Goal: Task Accomplishment & Management: Use online tool/utility

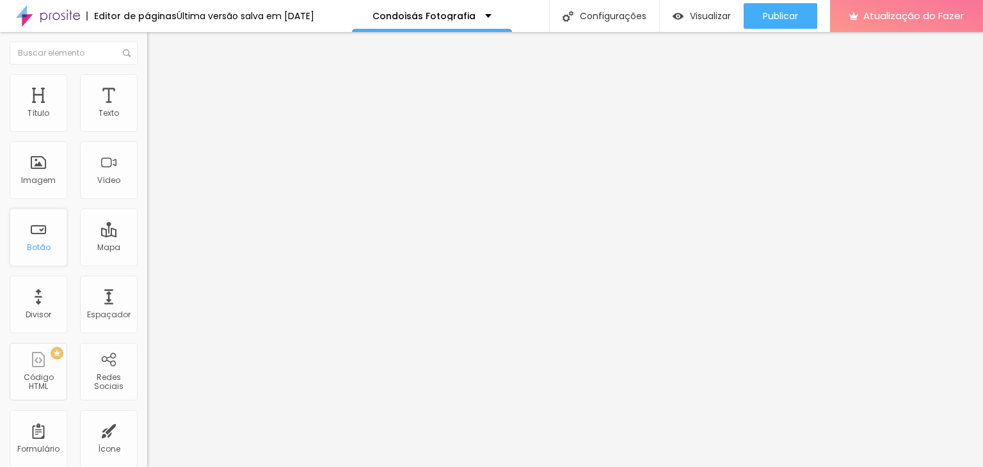
click at [30, 238] on div "Botão" at bounding box center [39, 238] width 58 height 58
click at [159, 88] on font "Estilo" at bounding box center [169, 82] width 20 height 11
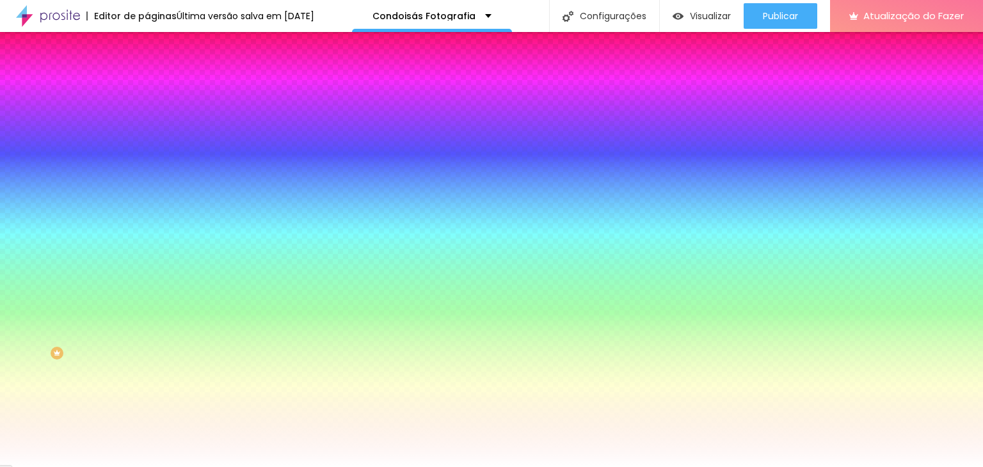
click at [147, 87] on li "Avançado" at bounding box center [220, 93] width 147 height 13
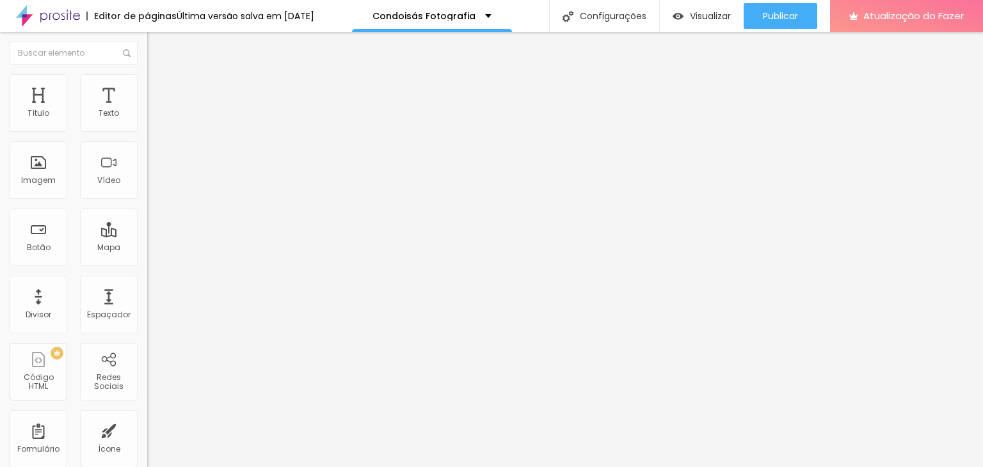
click at [159, 75] on font "Conteúdo" at bounding box center [179, 70] width 40 height 11
click at [157, 49] on img "button" at bounding box center [162, 47] width 10 height 10
click at [159, 88] on font "Estilo" at bounding box center [169, 82] width 20 height 11
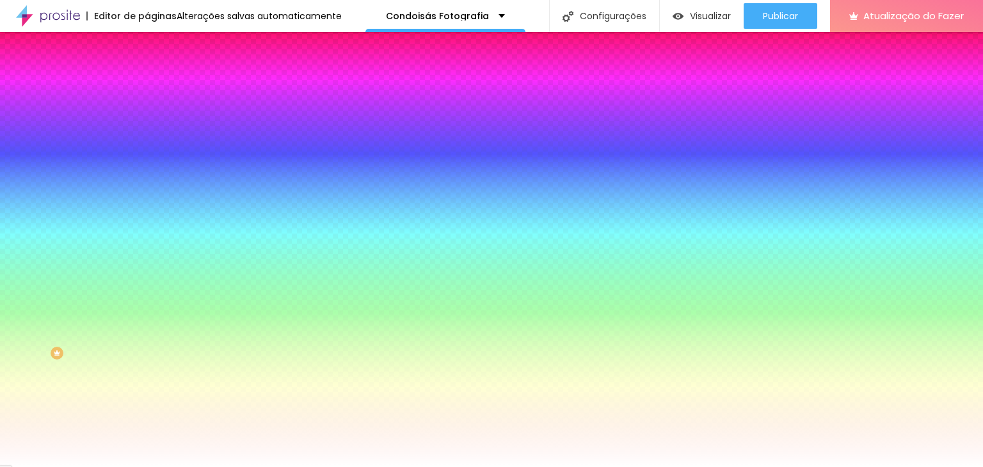
click at [147, 87] on li "Avançado" at bounding box center [220, 93] width 147 height 13
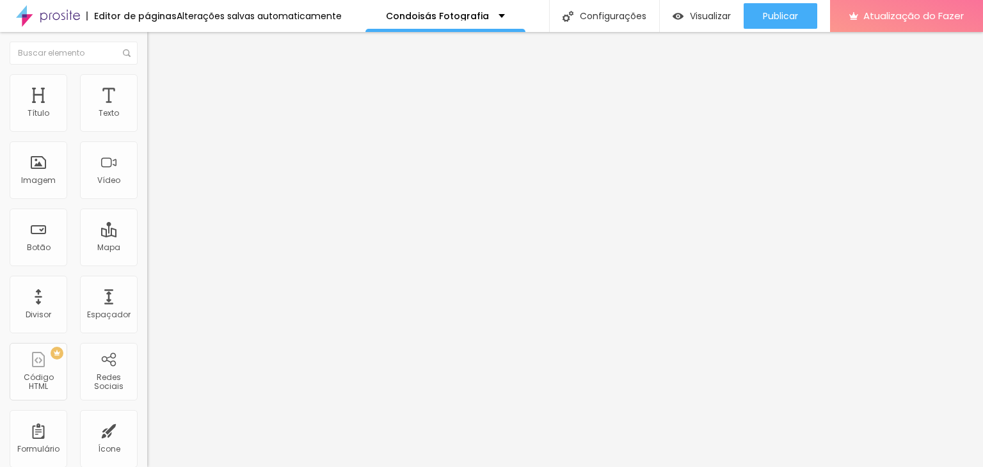
click at [147, 77] on img at bounding box center [153, 80] width 12 height 12
click at [157, 45] on div "Editar nulo" at bounding box center [190, 47] width 67 height 10
click at [157, 44] on img "button" at bounding box center [162, 47] width 10 height 10
click at [50, 177] on font "Imagem" at bounding box center [38, 180] width 35 height 11
click at [147, 200] on font "1:1 Quadrado" at bounding box center [172, 194] width 51 height 11
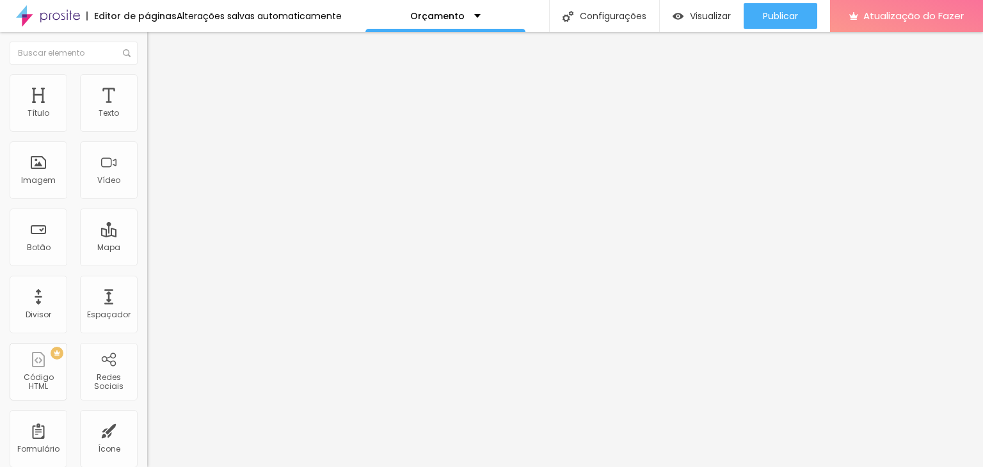
click at [147, 208] on span "Cinema" at bounding box center [163, 202] width 32 height 11
click at [147, 200] on font "1:1 Quadrado" at bounding box center [172, 194] width 51 height 11
click at [147, 235] on font "Original" at bounding box center [162, 230] width 31 height 11
click at [155, 110] on font "Trocar imagem" at bounding box center [186, 104] width 62 height 11
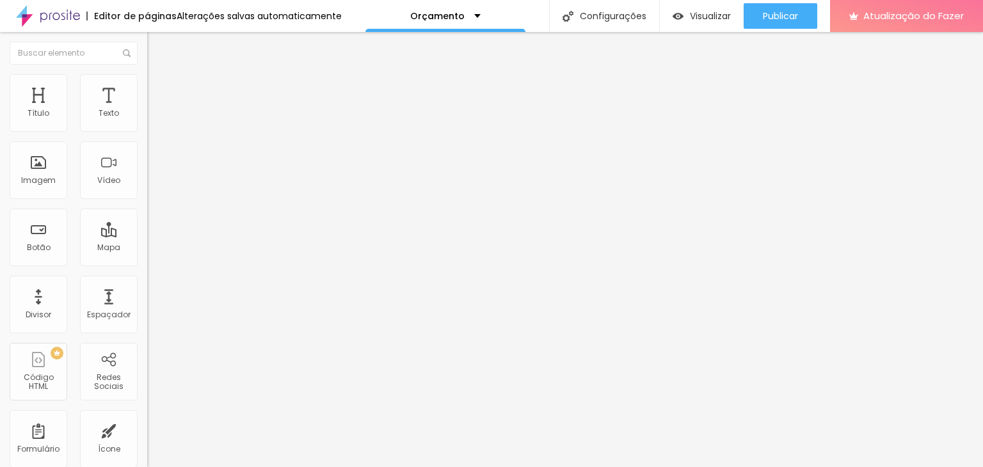
click at [262, 466] on div at bounding box center [491, 475] width 983 height 0
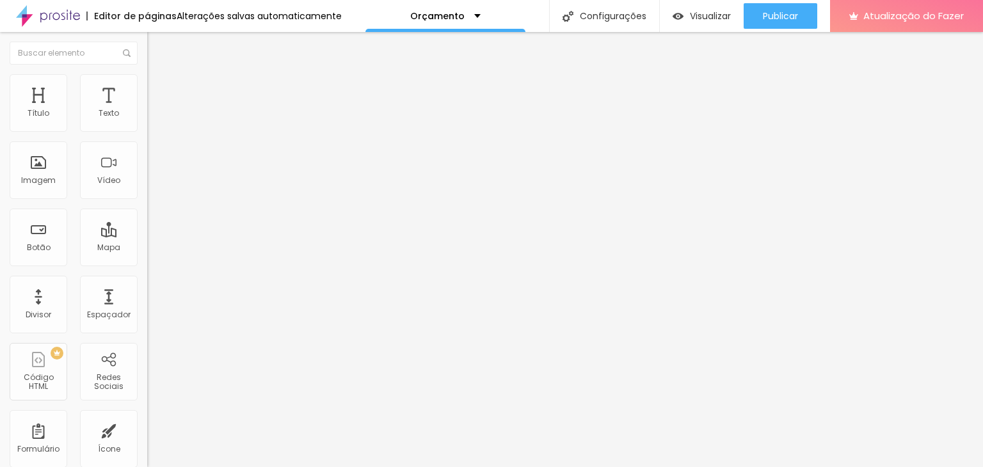
click at [155, 110] on font "Trocar imagem" at bounding box center [186, 104] width 62 height 11
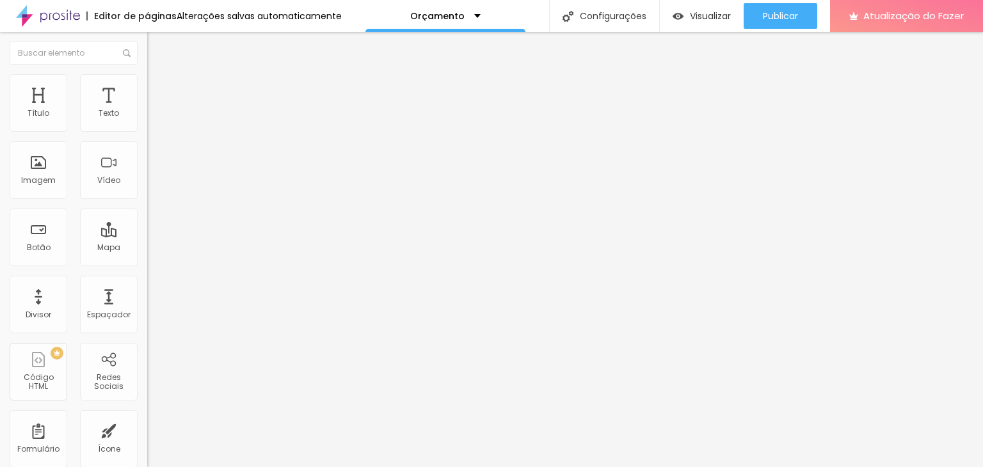
click at [147, 52] on button "Editar nulo" at bounding box center [220, 46] width 147 height 29
click at [157, 46] on img "button" at bounding box center [162, 47] width 10 height 10
